Goal: Find contact information: Obtain details needed to contact an individual or organization

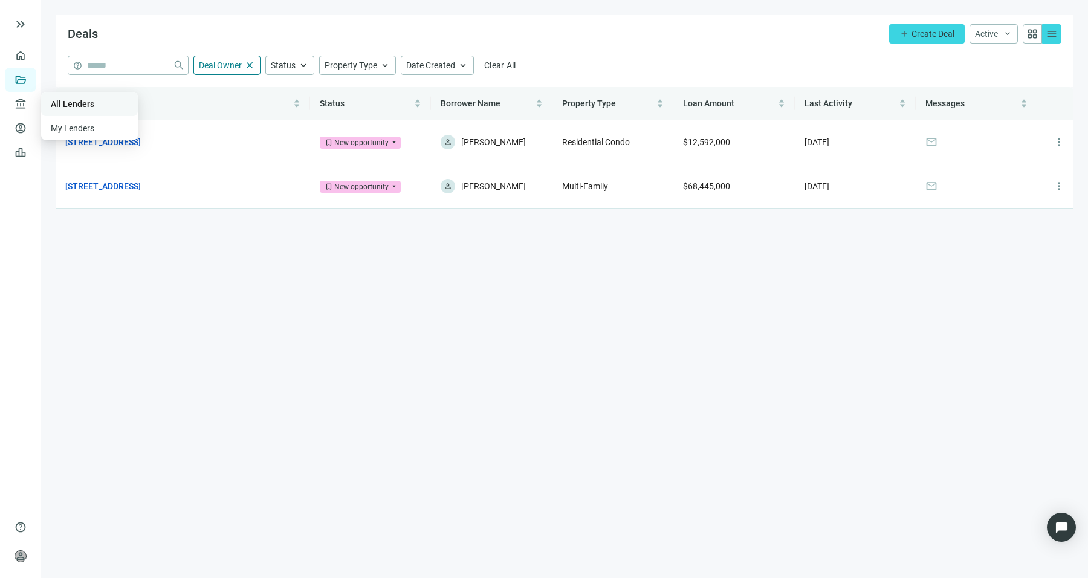
click at [77, 102] on link "All Lenders" at bounding box center [73, 104] width 44 height 10
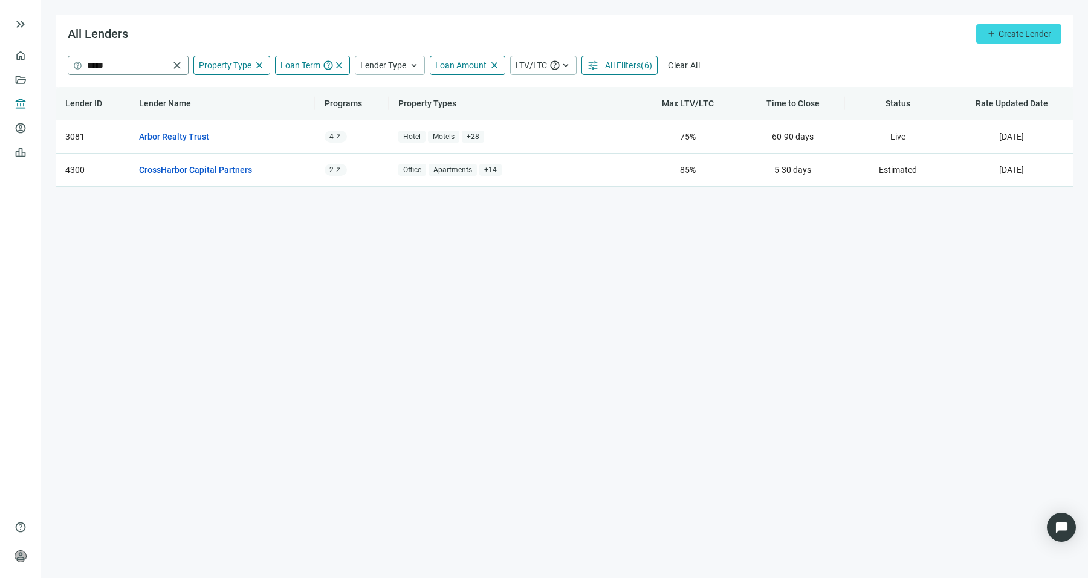
click at [175, 61] on span "close" at bounding box center [177, 65] width 12 height 12
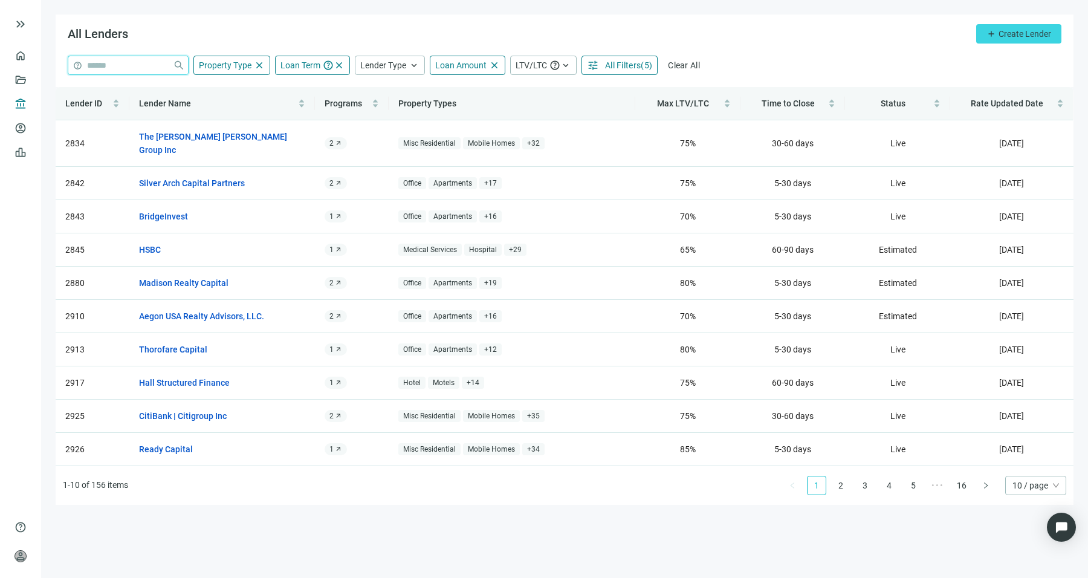
click at [118, 70] on input "search" at bounding box center [127, 65] width 81 height 18
type input "******"
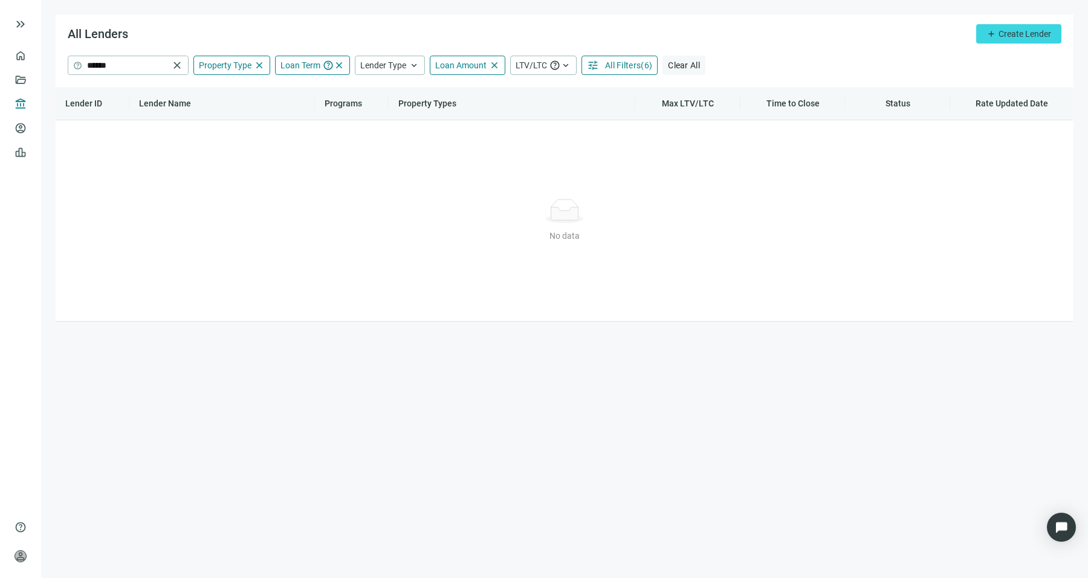
click at [673, 61] on span "Clear All" at bounding box center [684, 65] width 32 height 10
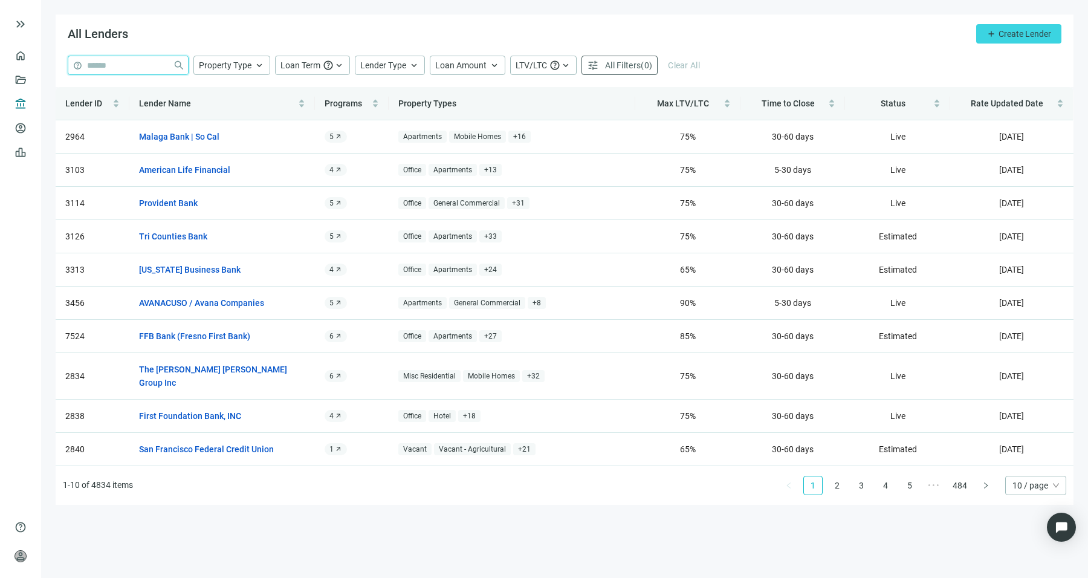
click at [137, 68] on input "search" at bounding box center [127, 65] width 81 height 18
type input "******"
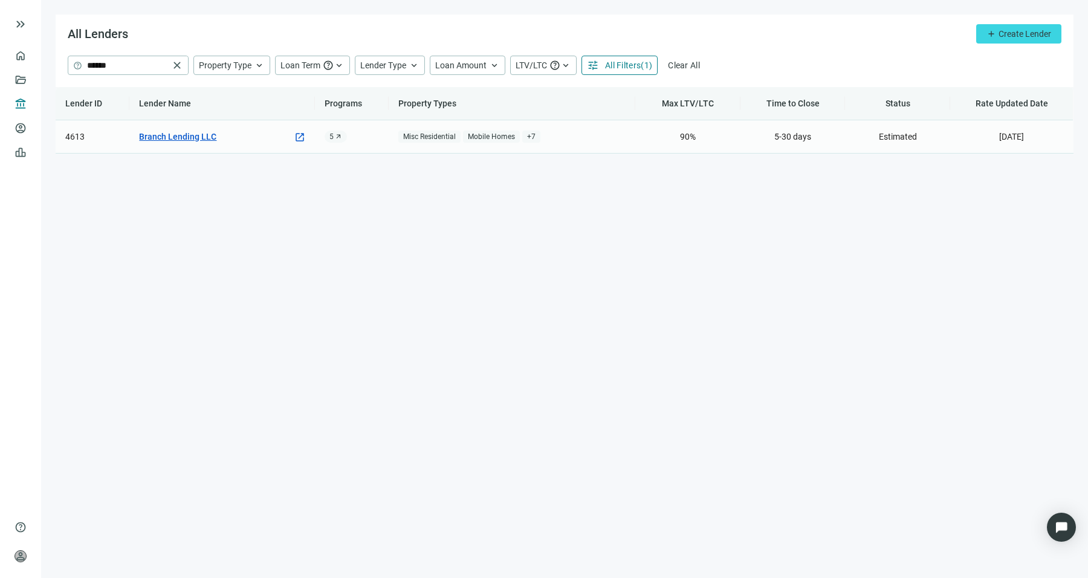
click at [203, 130] on link "Branch Lending LLC" at bounding box center [177, 136] width 77 height 13
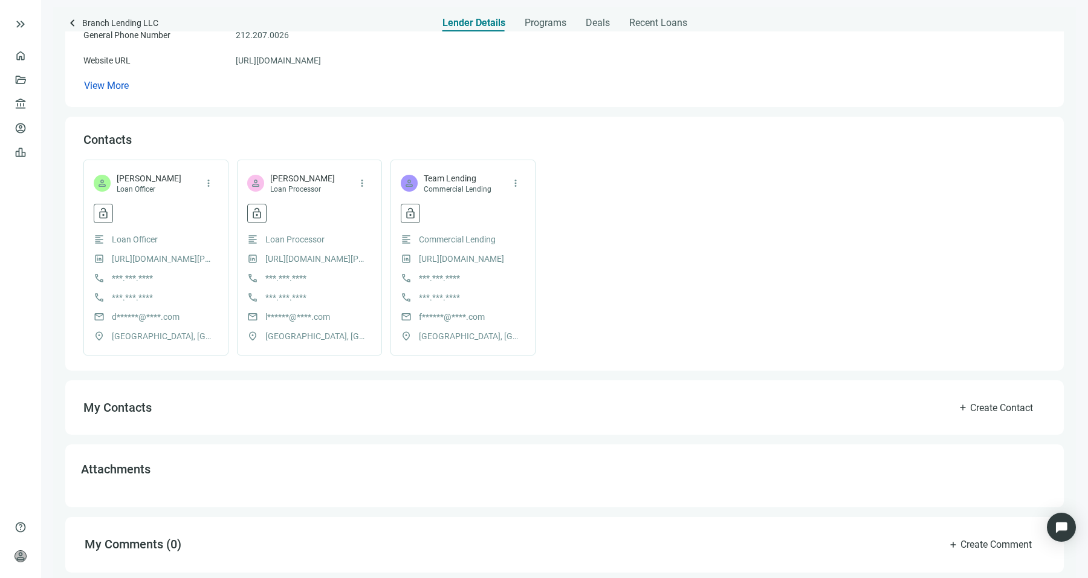
scroll to position [204, 0]
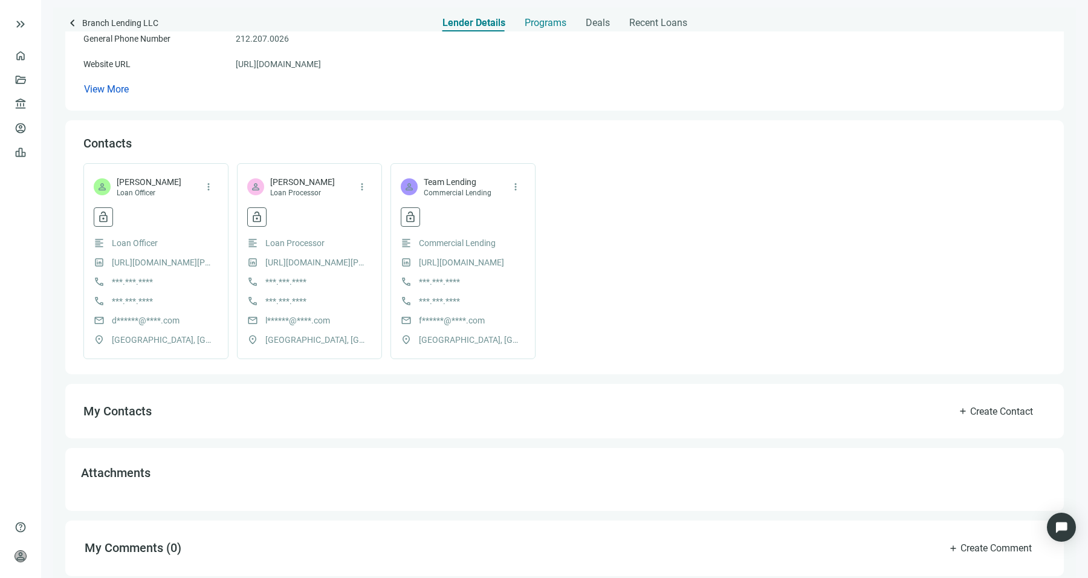
click at [547, 24] on span "Programs" at bounding box center [546, 23] width 42 height 12
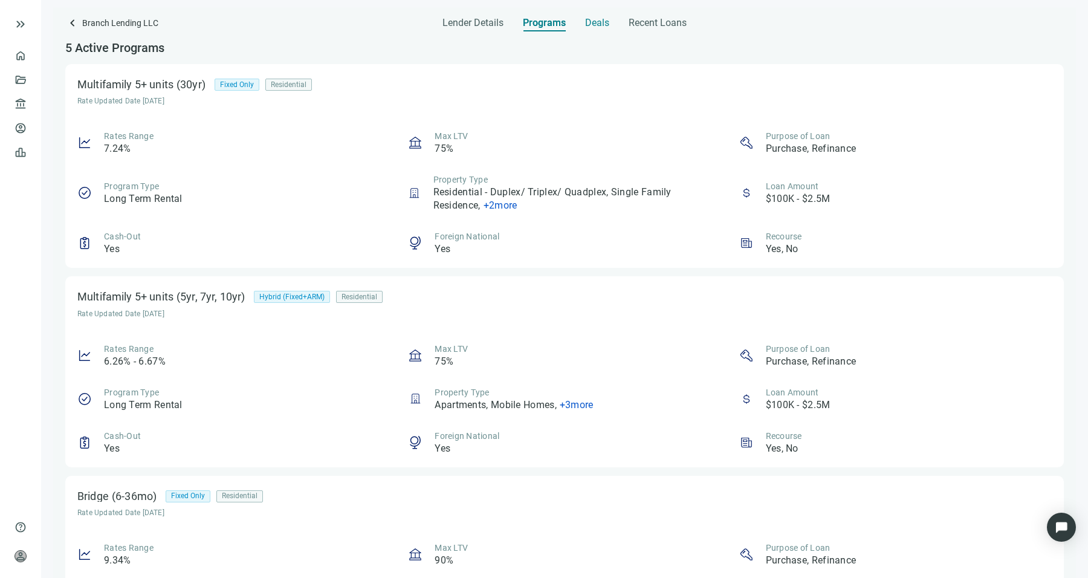
click at [602, 28] on span "Deals" at bounding box center [597, 23] width 24 height 12
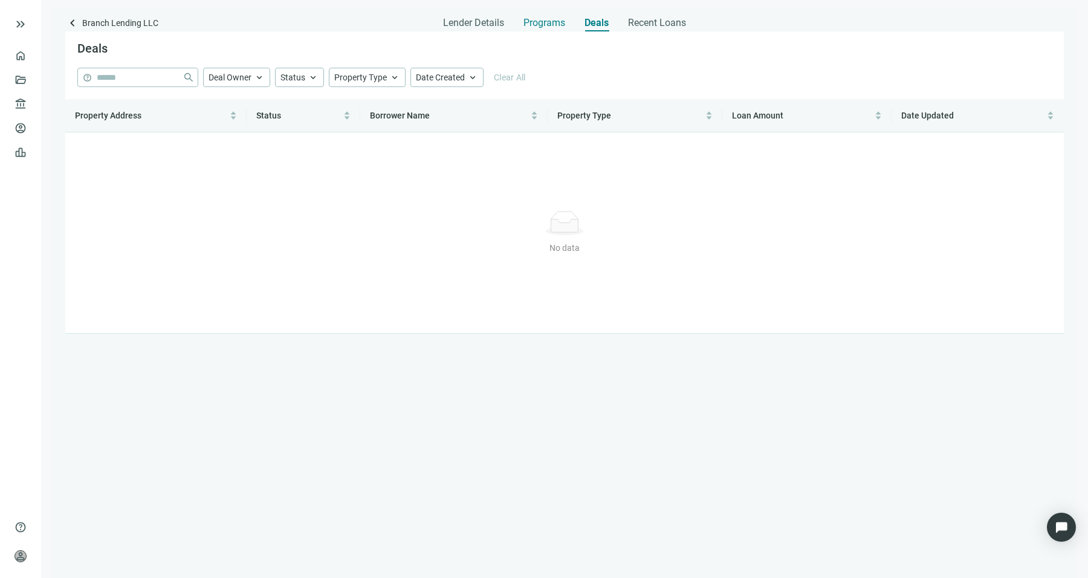
click at [555, 25] on span "Programs" at bounding box center [545, 23] width 42 height 12
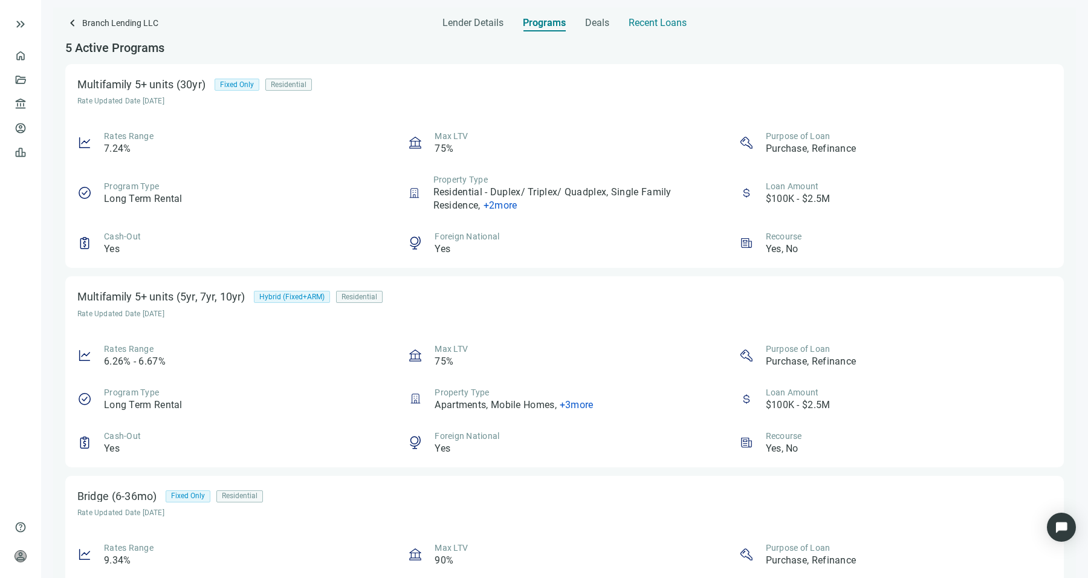
click at [667, 25] on span "Recent Loans" at bounding box center [658, 23] width 58 height 12
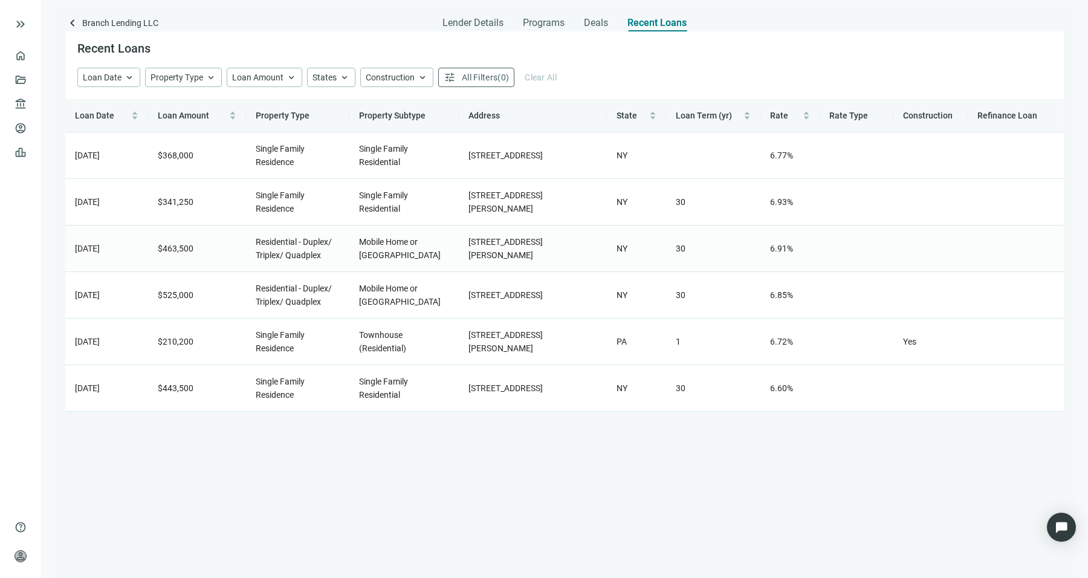
click at [775, 251] on span "6.91%" at bounding box center [781, 249] width 23 height 10
click at [776, 299] on span "6.85%" at bounding box center [781, 295] width 23 height 10
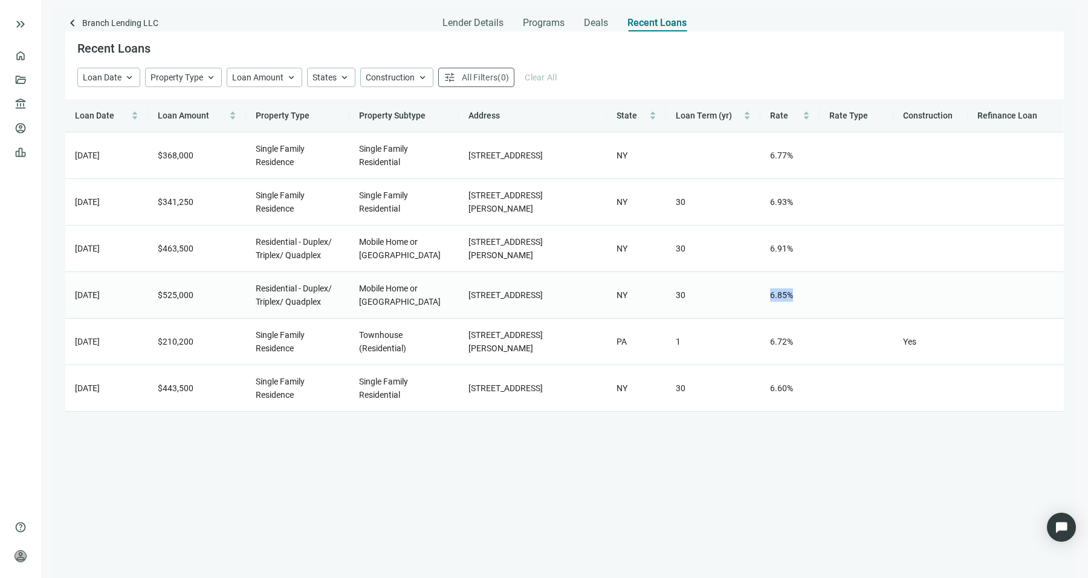
click at [776, 299] on span "6.85%" at bounding box center [781, 295] width 23 height 10
click at [782, 346] on td "6.72%" at bounding box center [789, 342] width 59 height 47
click at [587, 23] on span "Deals" at bounding box center [596, 23] width 24 height 12
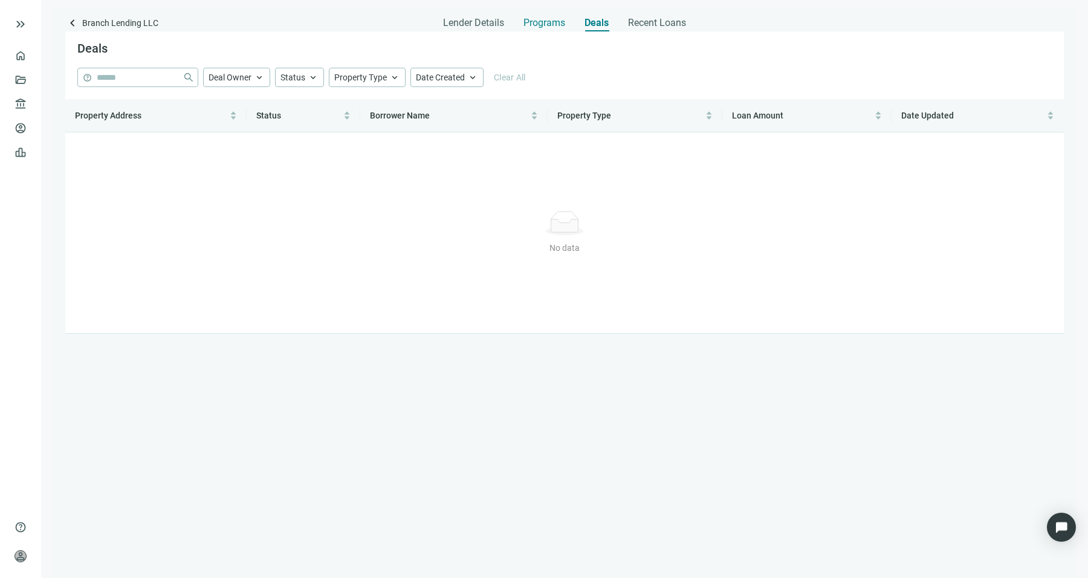
click at [551, 21] on span "Programs" at bounding box center [545, 23] width 42 height 12
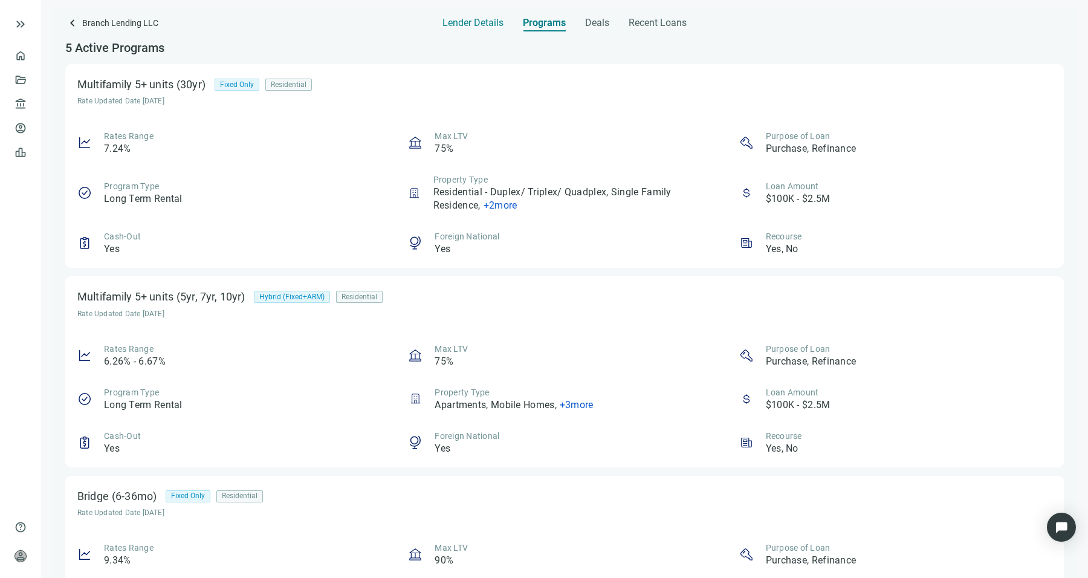
click at [490, 16] on div "Lender Details" at bounding box center [473, 19] width 61 height 24
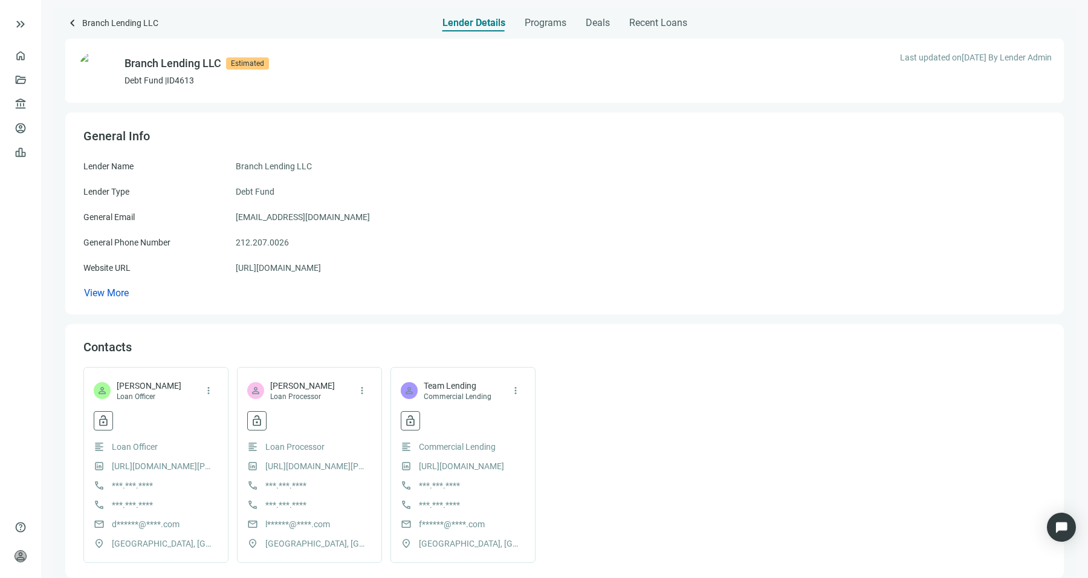
scroll to position [140, 0]
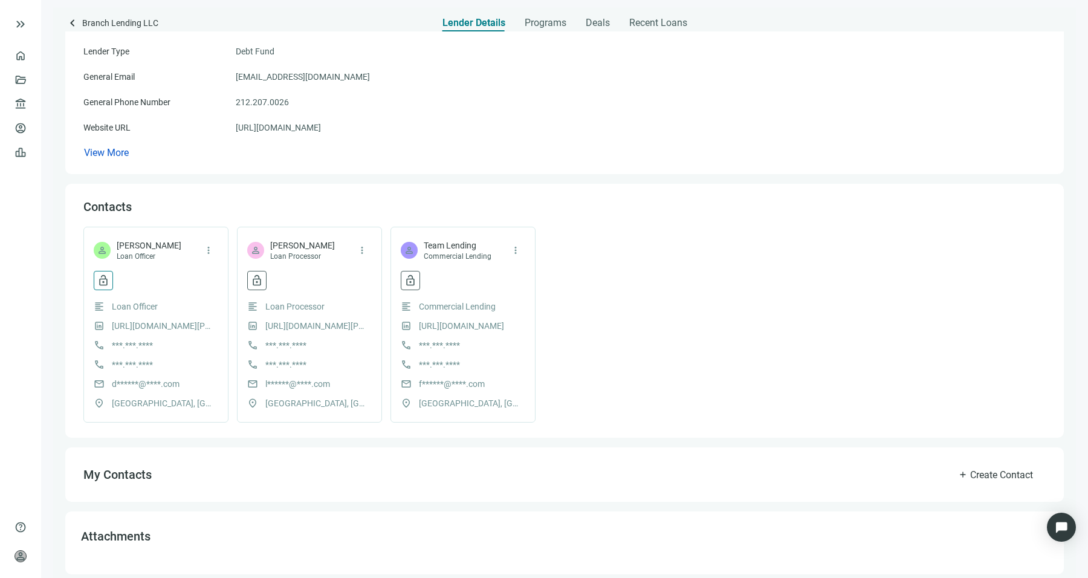
click at [112, 279] on button "lock_open" at bounding box center [103, 280] width 19 height 19
click at [155, 353] on span "Reveal contact data" at bounding box center [160, 353] width 75 height 10
click at [70, 313] on div "Contacts person star [PERSON_NAME] Loan Officer more_vert format_align_left Loa…" at bounding box center [564, 311] width 999 height 254
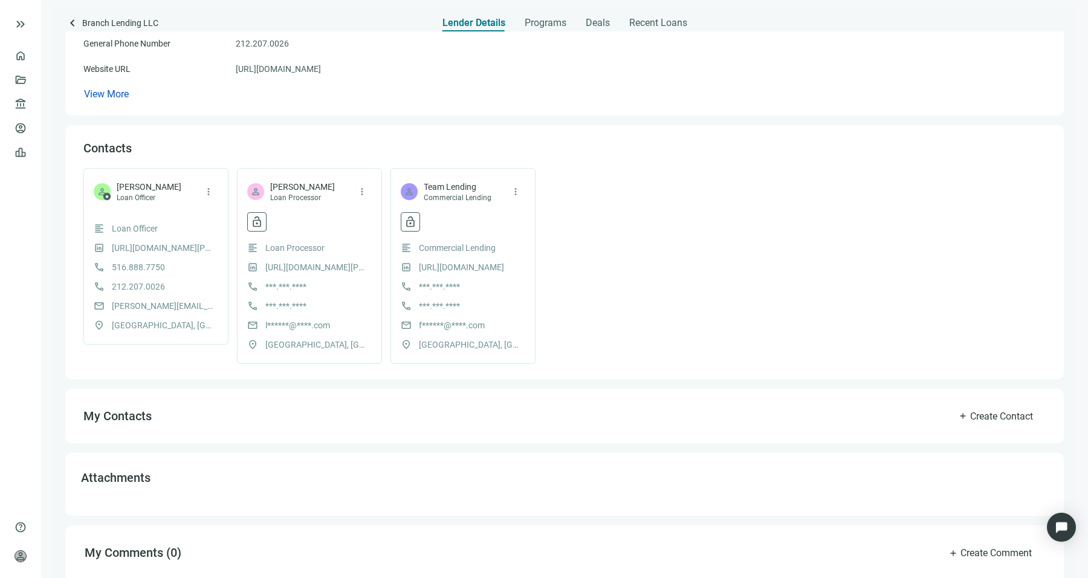
scroll to position [208, 0]
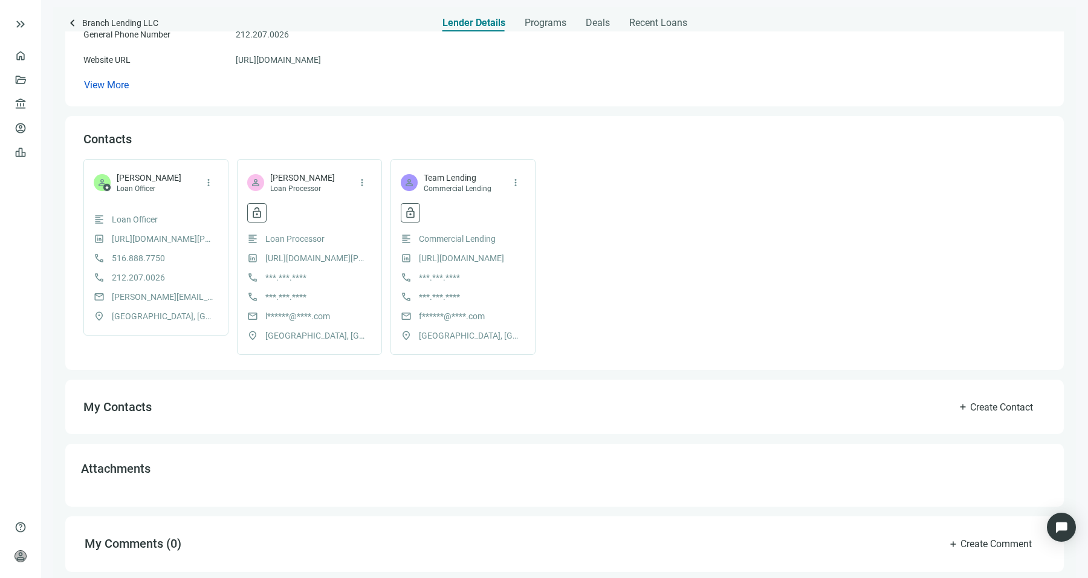
click at [545, 32] on div "General Phone Number [PHONE_NUMBER]" at bounding box center [564, 34] width 962 height 13
click at [540, 24] on span "Programs" at bounding box center [546, 23] width 42 height 12
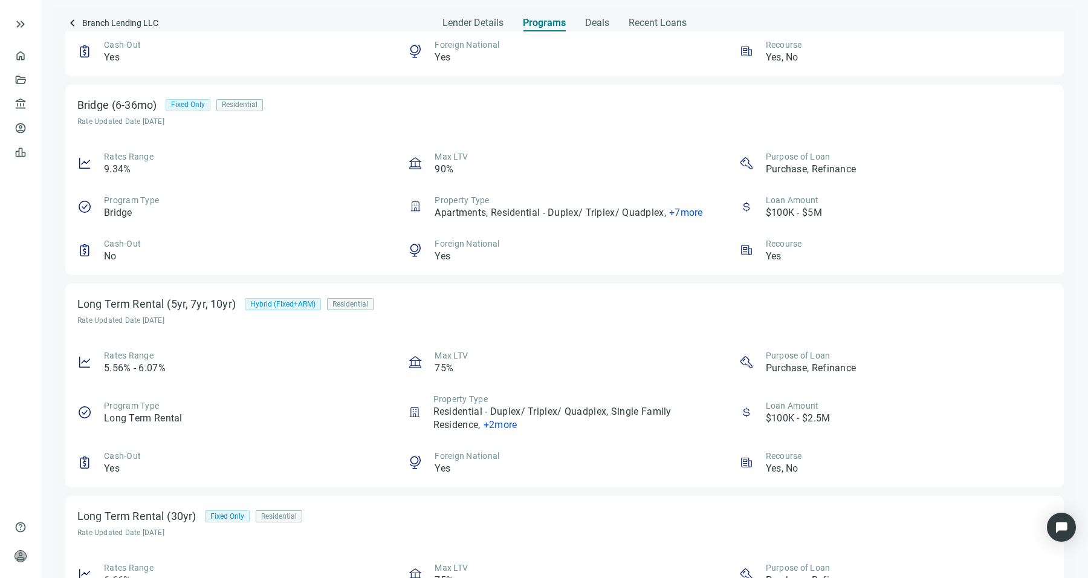
scroll to position [520, 0]
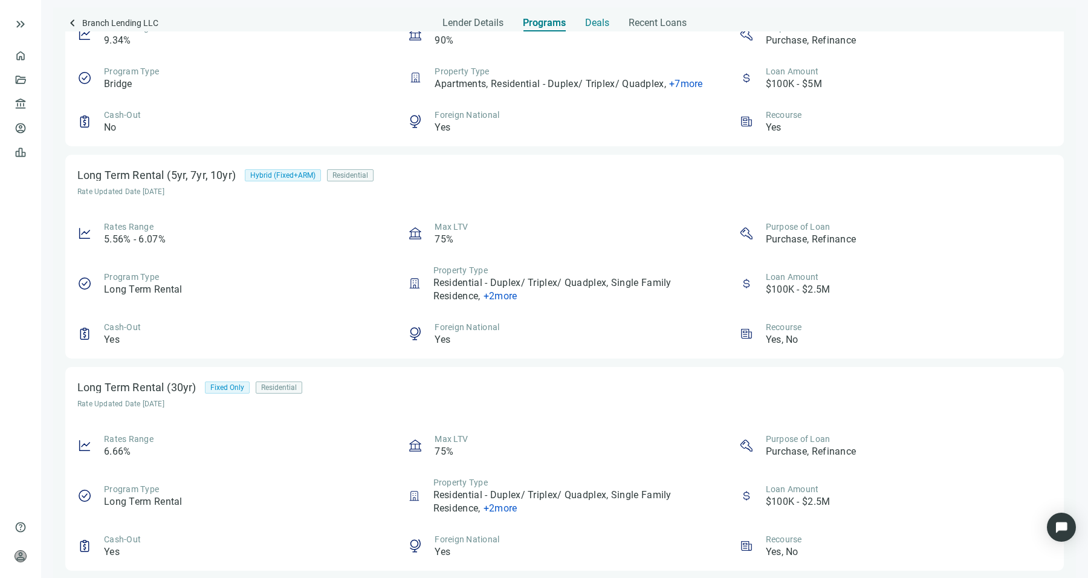
click at [603, 20] on span "Deals" at bounding box center [597, 23] width 24 height 12
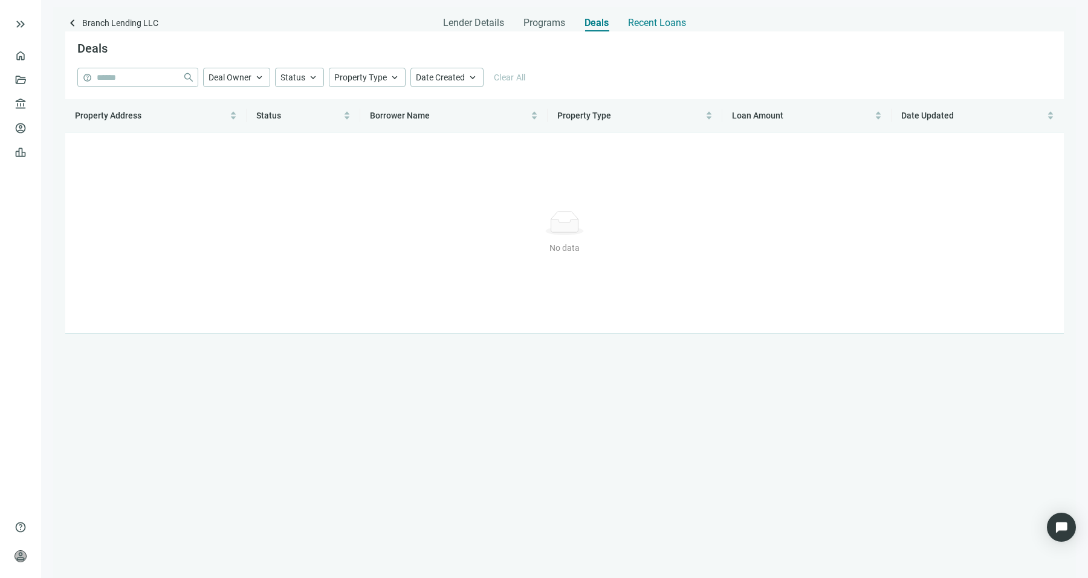
click at [652, 22] on span "Recent Loans" at bounding box center [657, 23] width 58 height 12
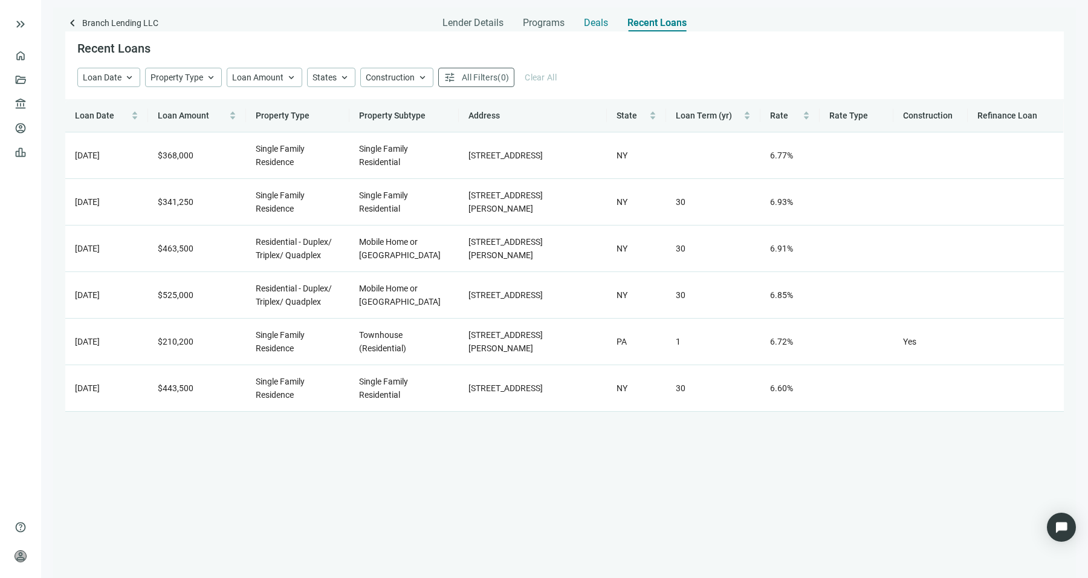
click at [592, 28] on span "Deals" at bounding box center [596, 23] width 24 height 12
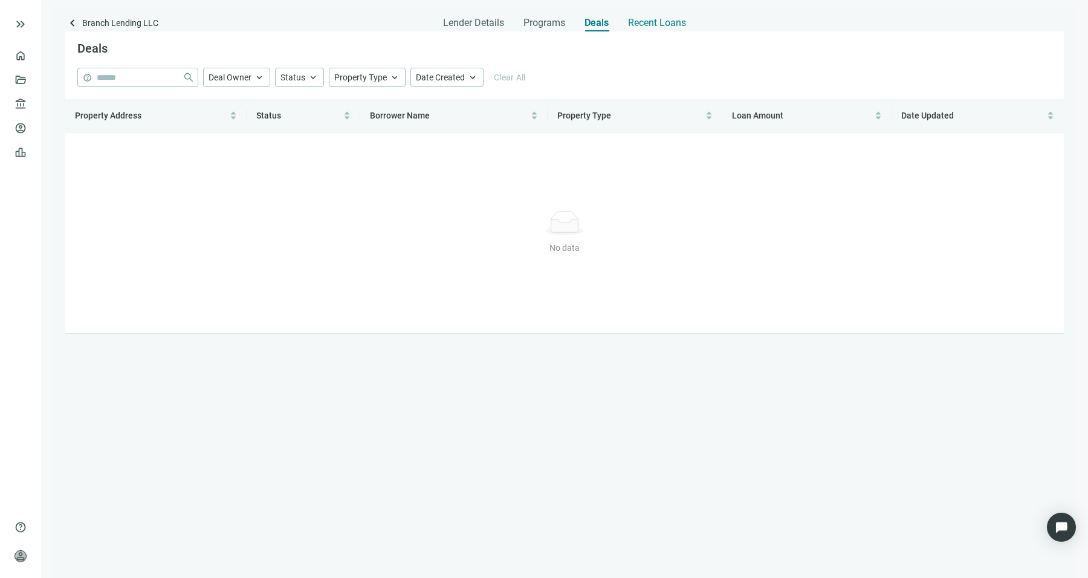
click at [635, 24] on span "Recent Loans" at bounding box center [657, 23] width 58 height 12
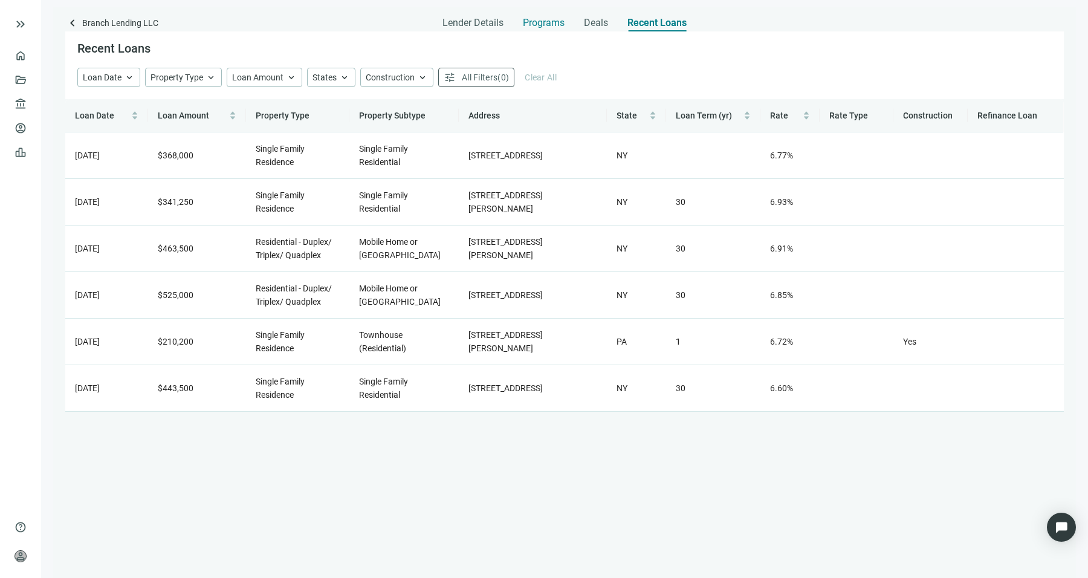
click at [553, 21] on span "Programs" at bounding box center [544, 23] width 42 height 12
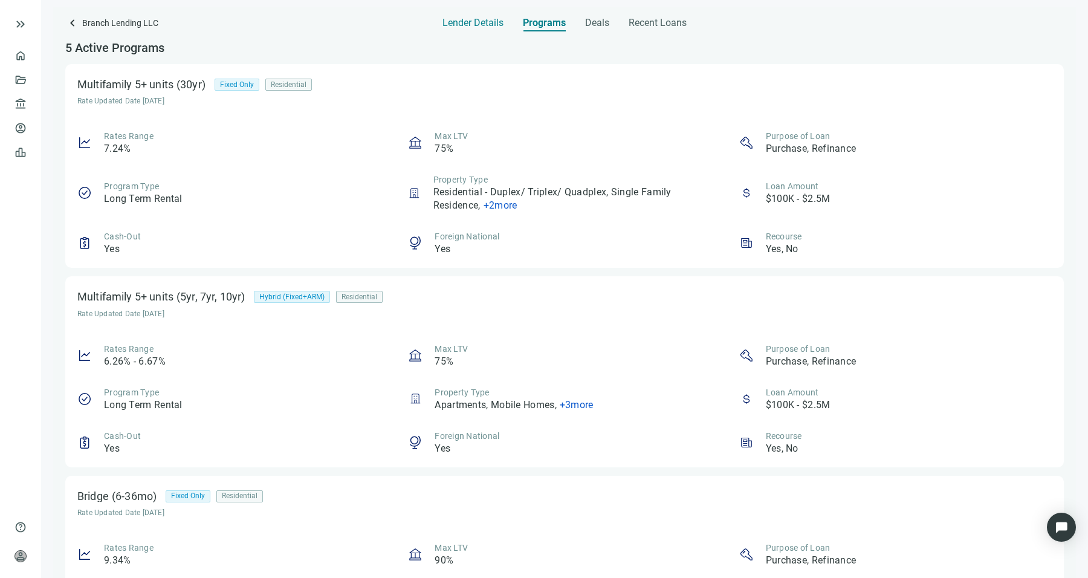
click at [493, 15] on div "Lender Details" at bounding box center [473, 19] width 61 height 24
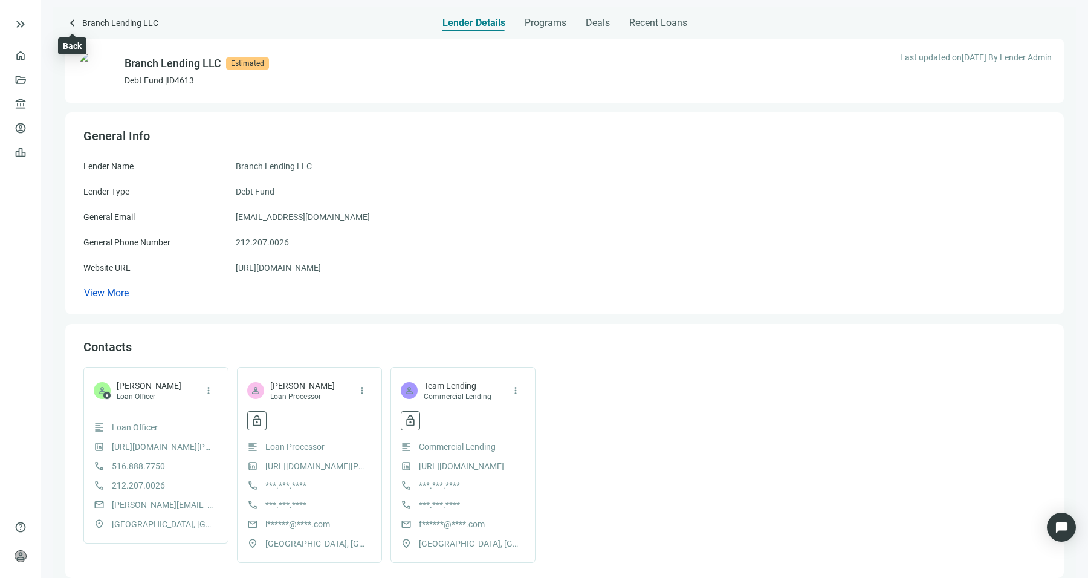
click at [71, 24] on span "keyboard_arrow_left" at bounding box center [72, 23] width 15 height 15
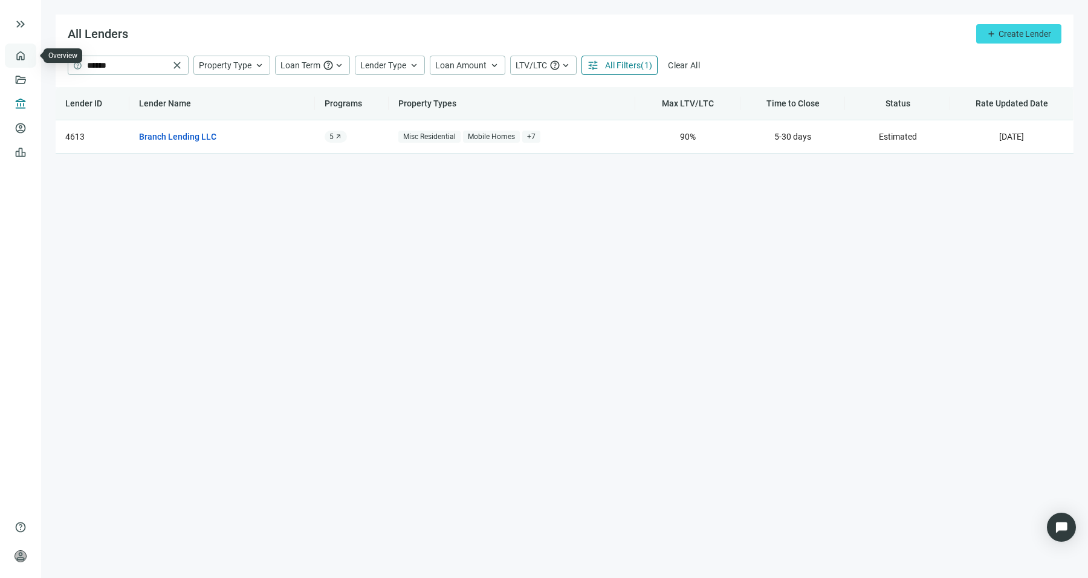
click at [30, 52] on link "Overview" at bounding box center [48, 56] width 36 height 10
